Goal: Download file/media

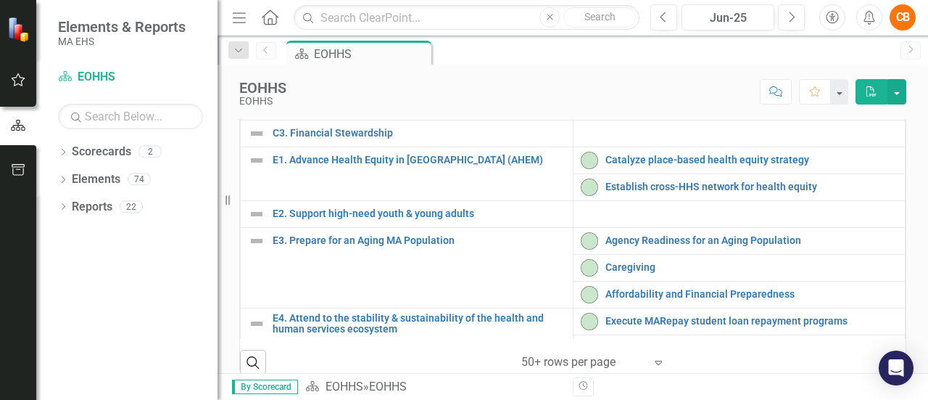
scroll to position [443, 0]
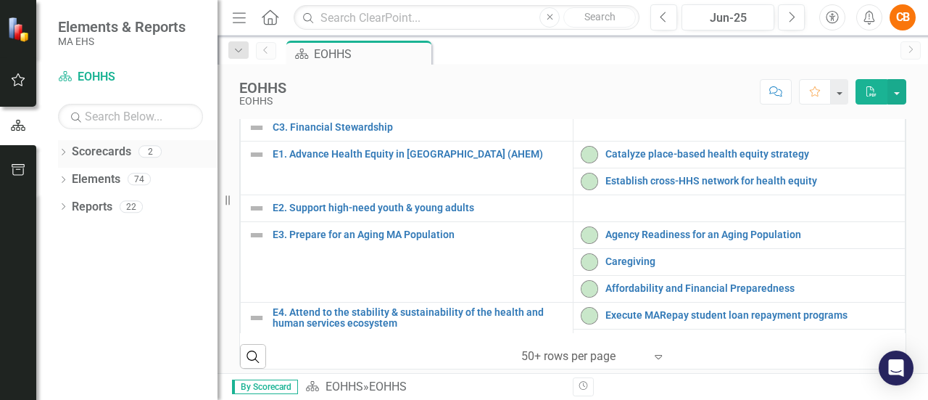
click at [63, 149] on icon "Dropdown" at bounding box center [63, 153] width 10 height 8
click at [70, 178] on icon "Dropdown" at bounding box center [70, 178] width 11 height 9
click at [108, 210] on link "DDS" at bounding box center [155, 207] width 123 height 17
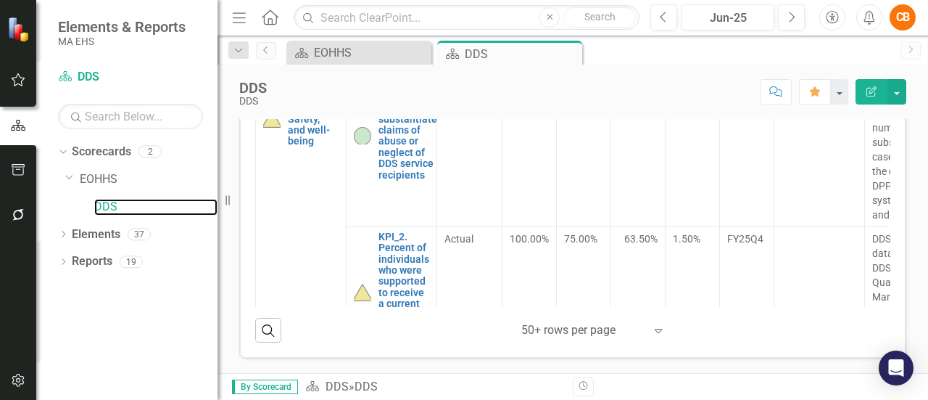
scroll to position [3, 0]
click at [514, 227] on td "<=150" at bounding box center [530, 157] width 54 height 140
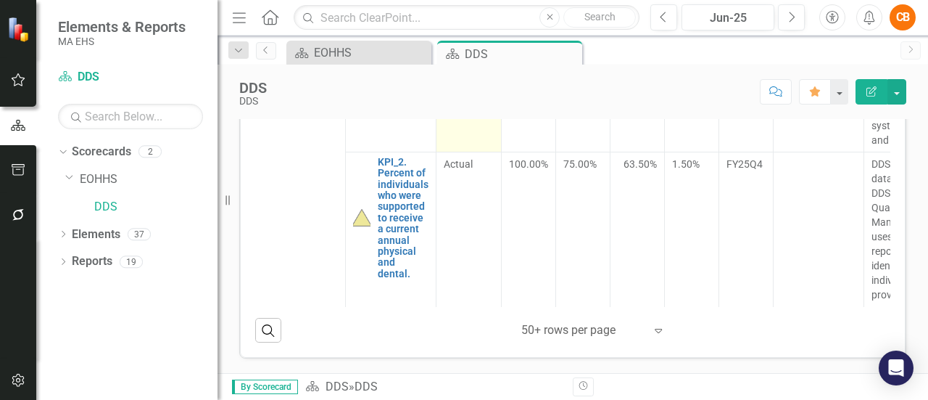
scroll to position [0, 1]
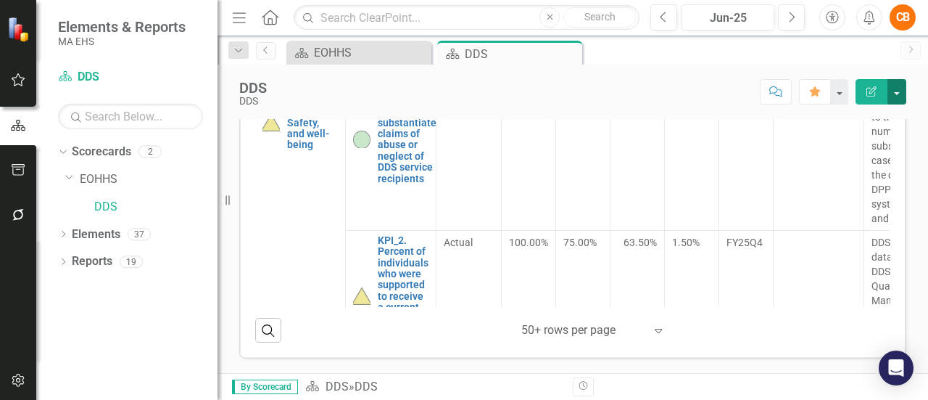
click at [895, 96] on button "button" at bounding box center [897, 91] width 19 height 25
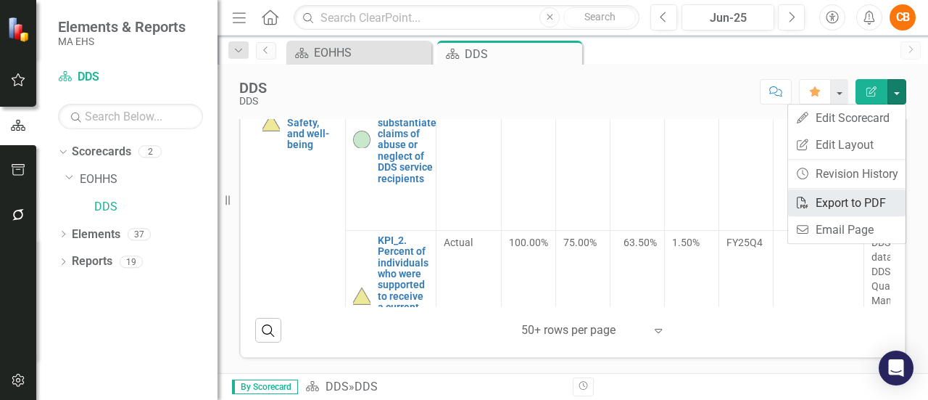
click at [849, 199] on link "PDF Export to PDF" at bounding box center [847, 202] width 118 height 27
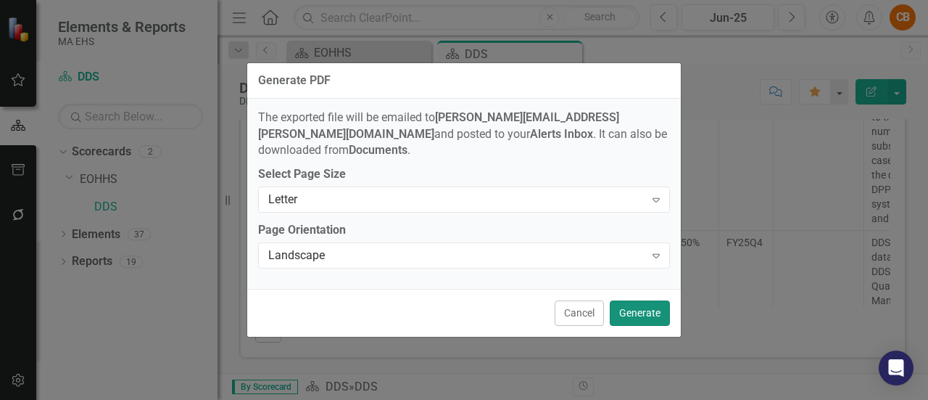
click at [651, 300] on button "Generate" at bounding box center [640, 312] width 60 height 25
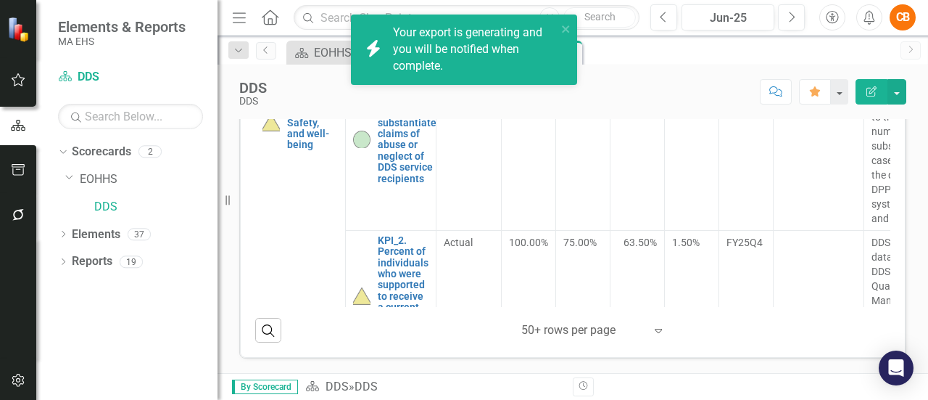
click at [651, 230] on td "17" at bounding box center [638, 160] width 54 height 140
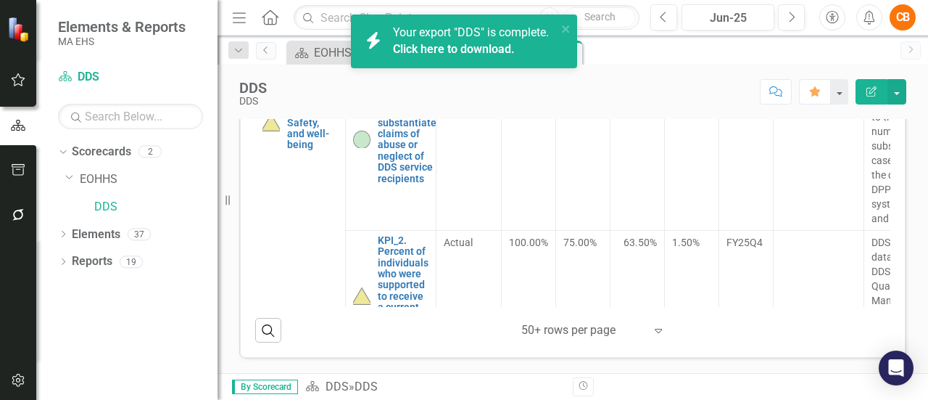
click at [500, 46] on link "Click here to download." at bounding box center [454, 49] width 122 height 14
